Goal: Check status: Check status

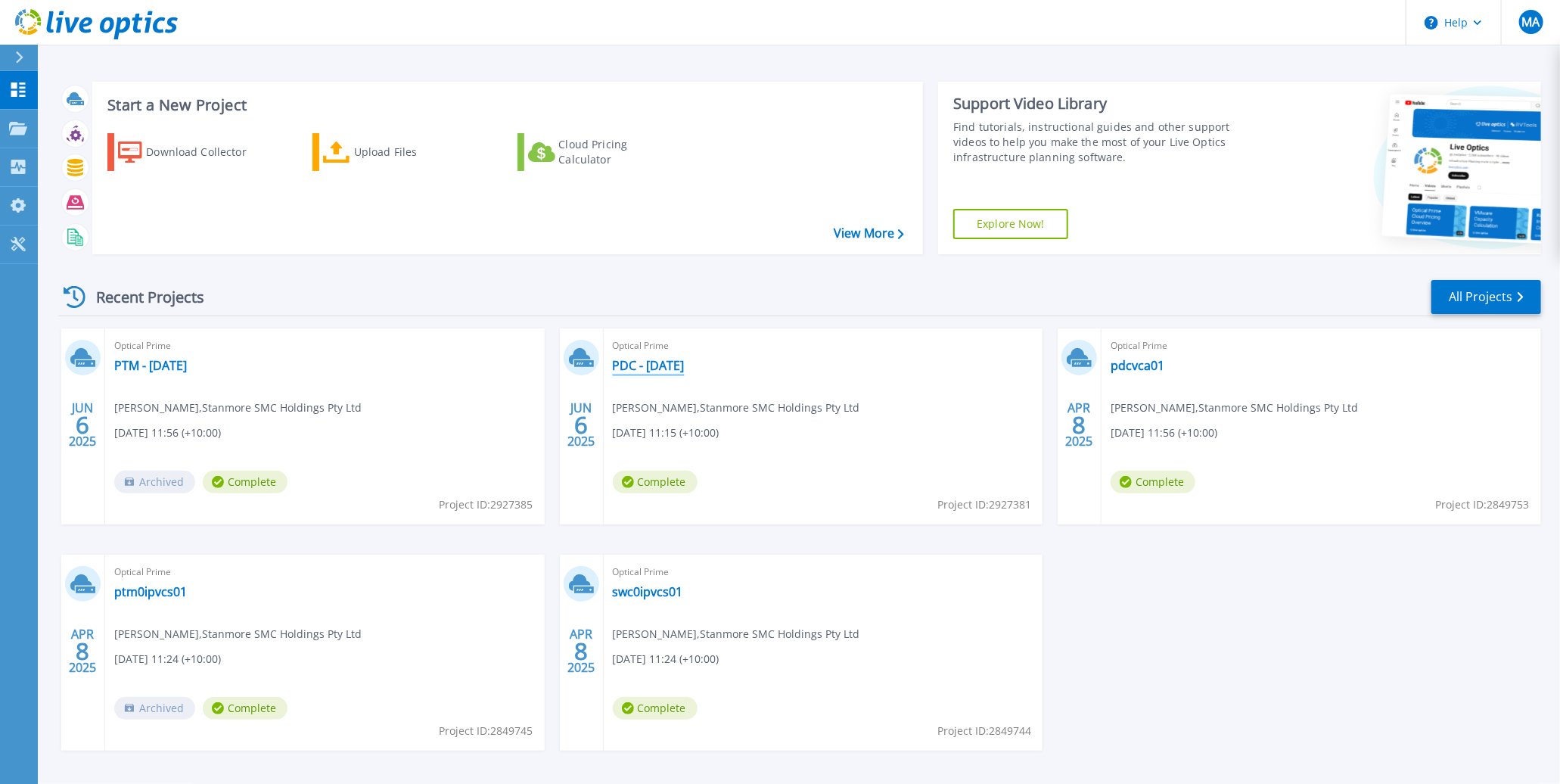
click at [681, 363] on link "PDC - [DATE]" at bounding box center [649, 365] width 72 height 15
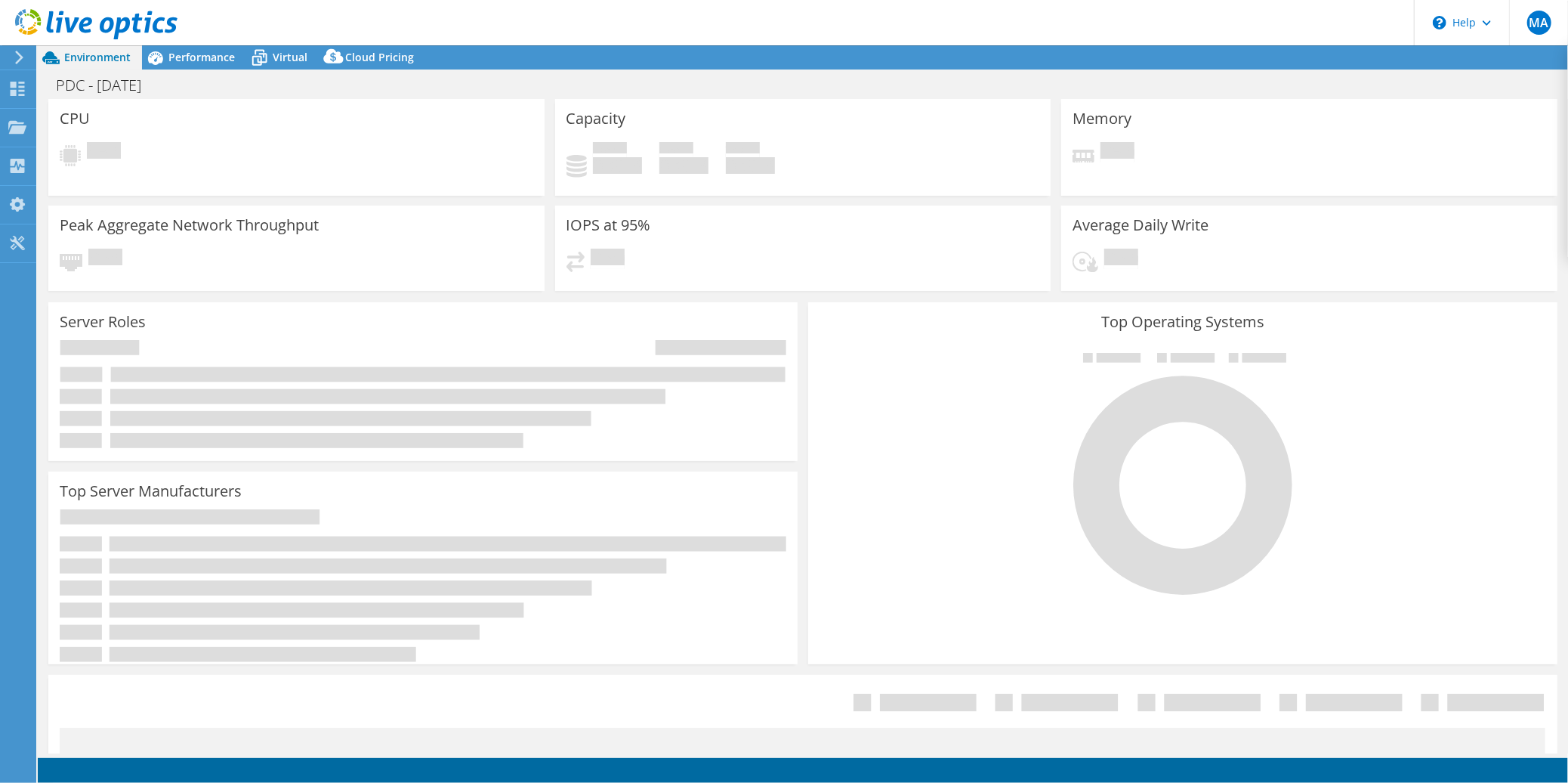
select select "USD"
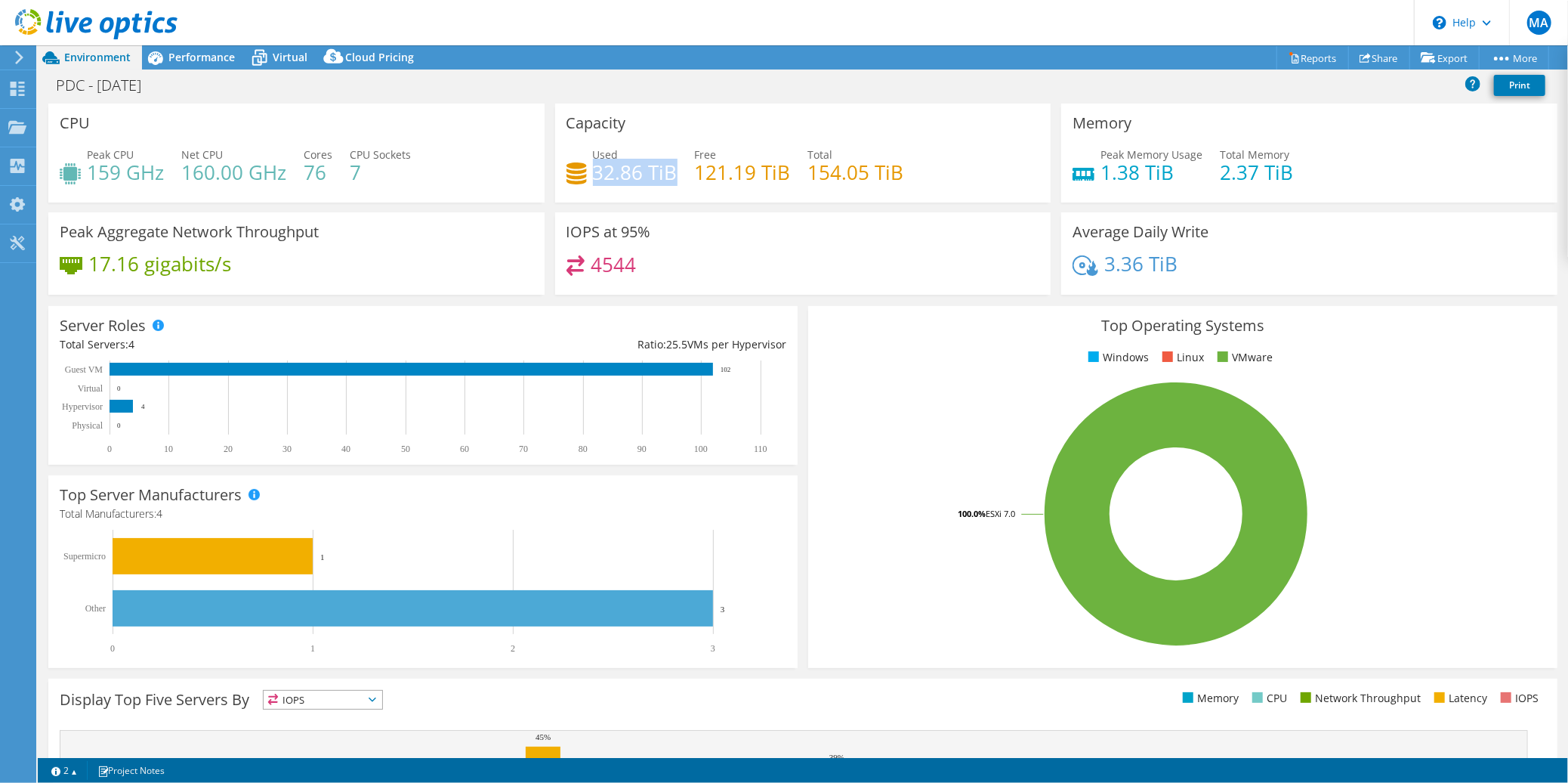
drag, startPoint x: 672, startPoint y: 171, endPoint x: 592, endPoint y: 173, distance: 80.0
click at [593, 173] on h4 "32.86 TiB" at bounding box center [636, 173] width 85 height 17
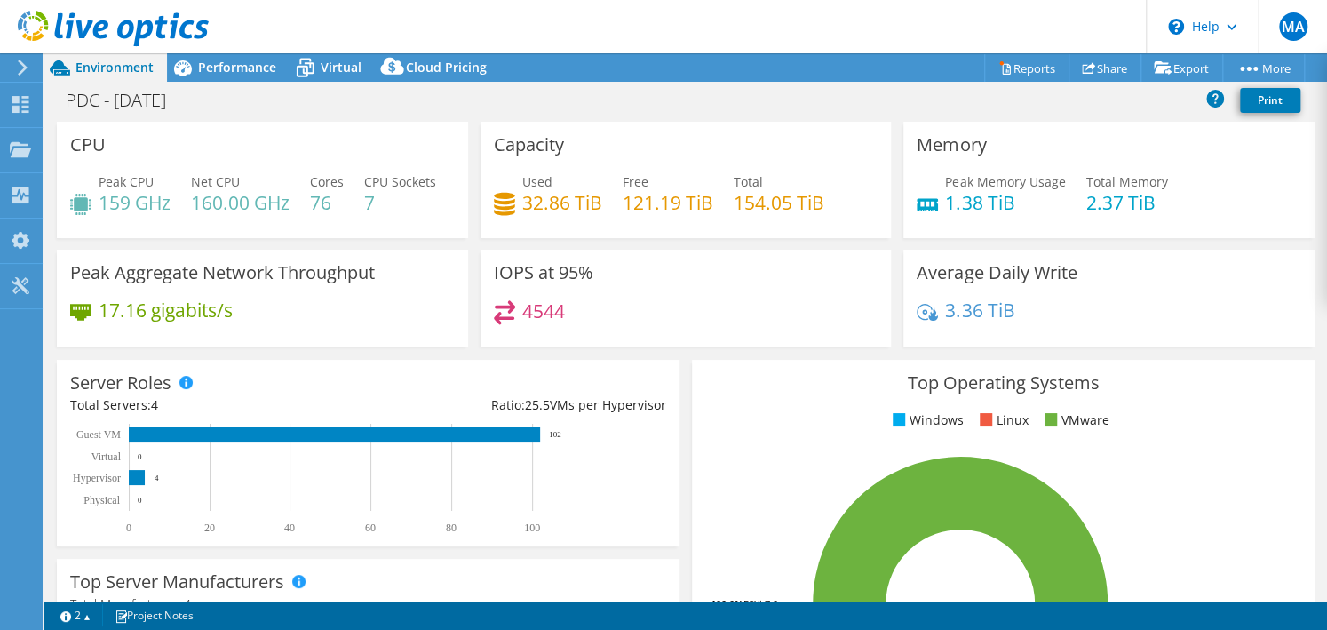
click at [745, 309] on div "IOPS at 95% 4544" at bounding box center [686, 298] width 411 height 97
